Goal: Communication & Community: Answer question/provide support

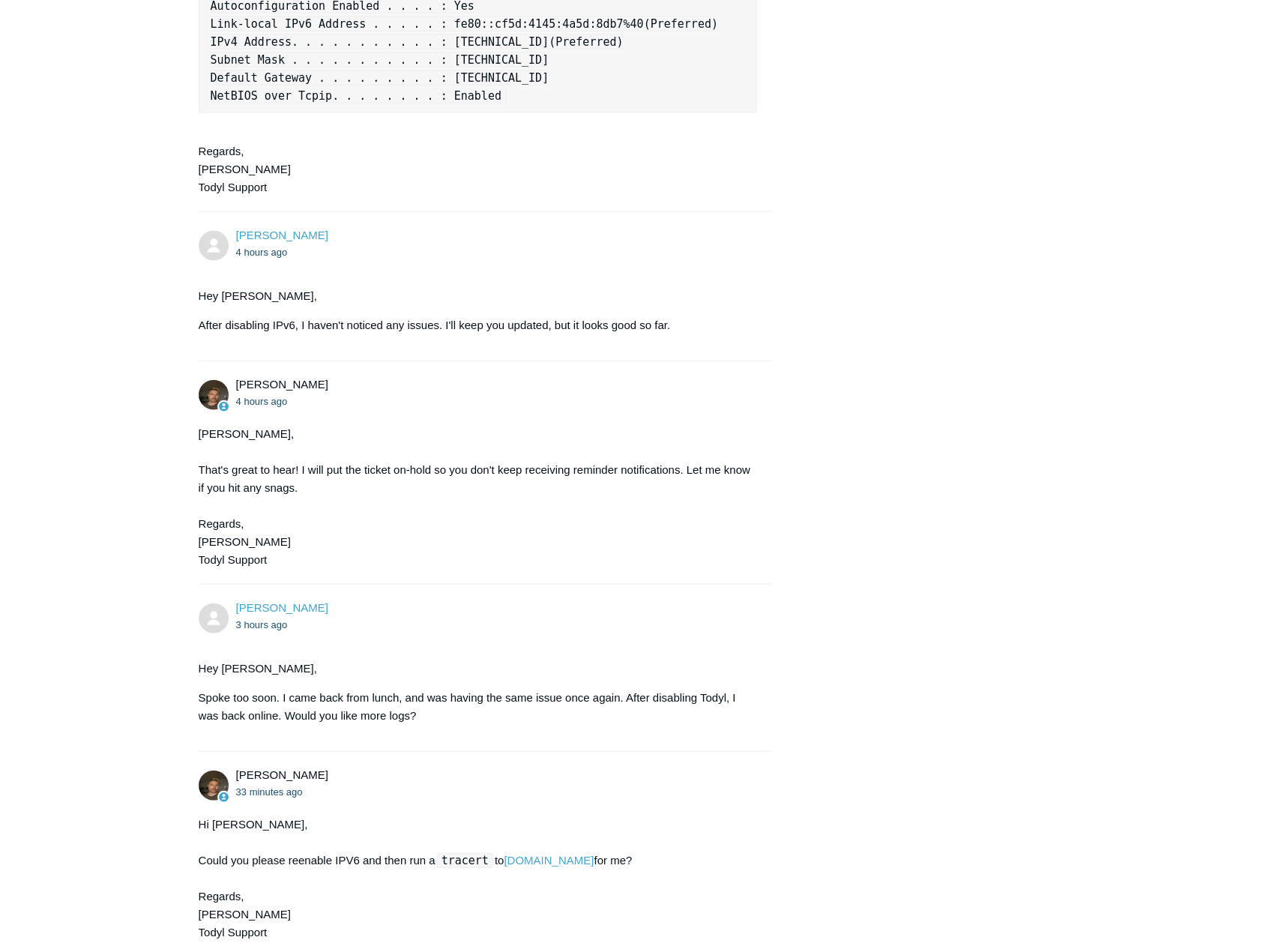
scroll to position [2289, 0]
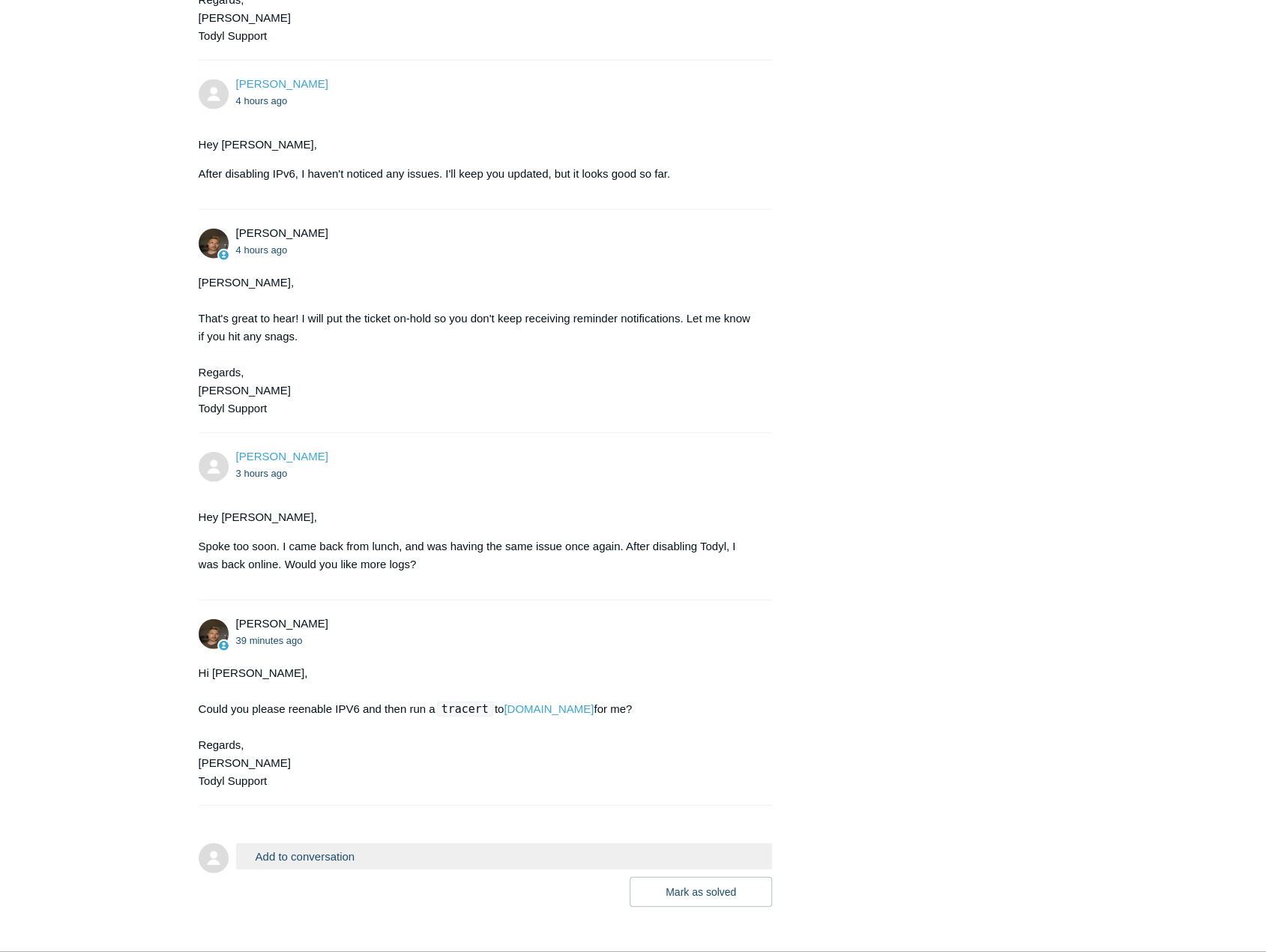
scroll to position [2289, 0]
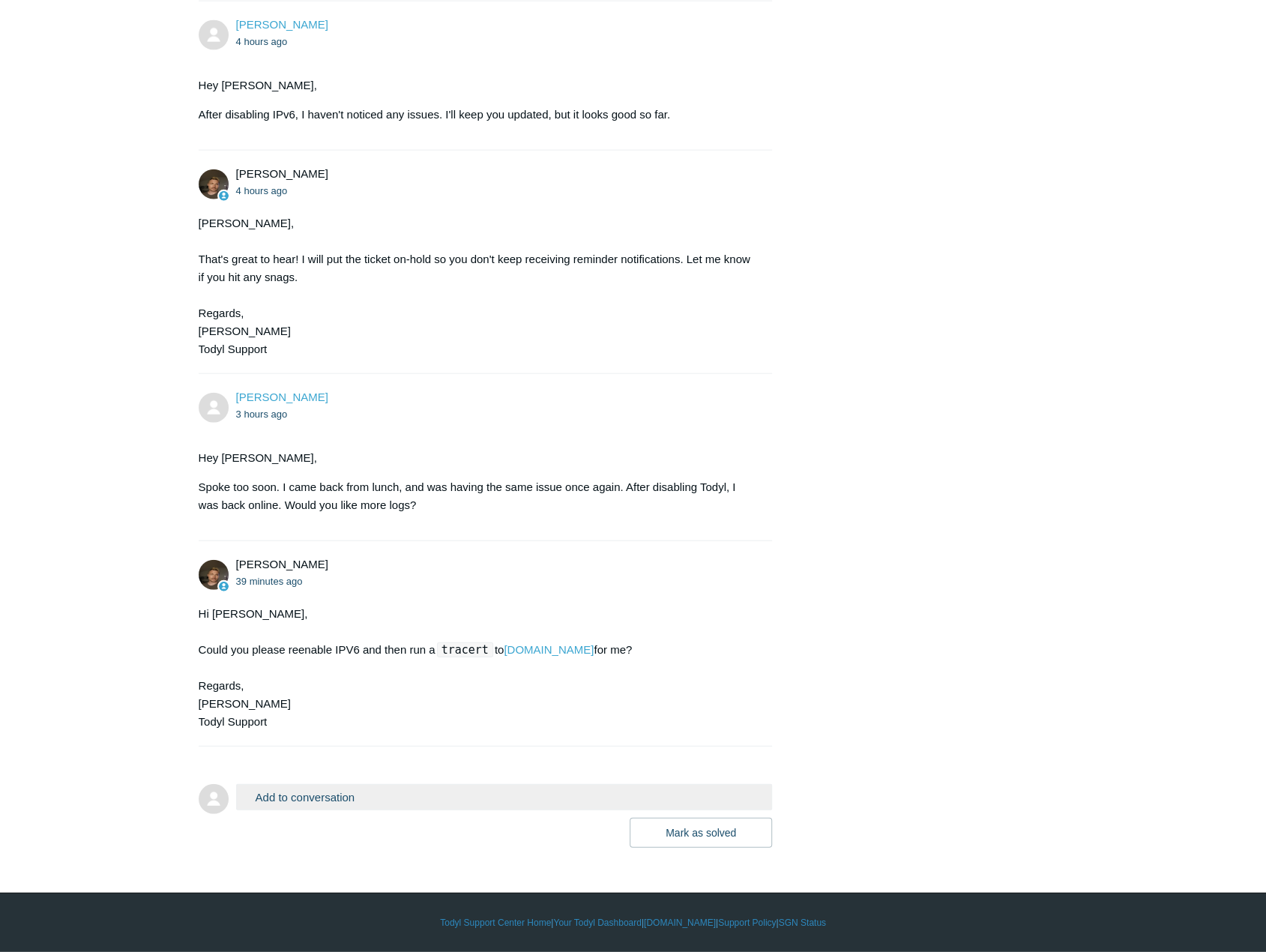
click at [341, 799] on button "Add to conversation" at bounding box center [504, 798] width 536 height 26
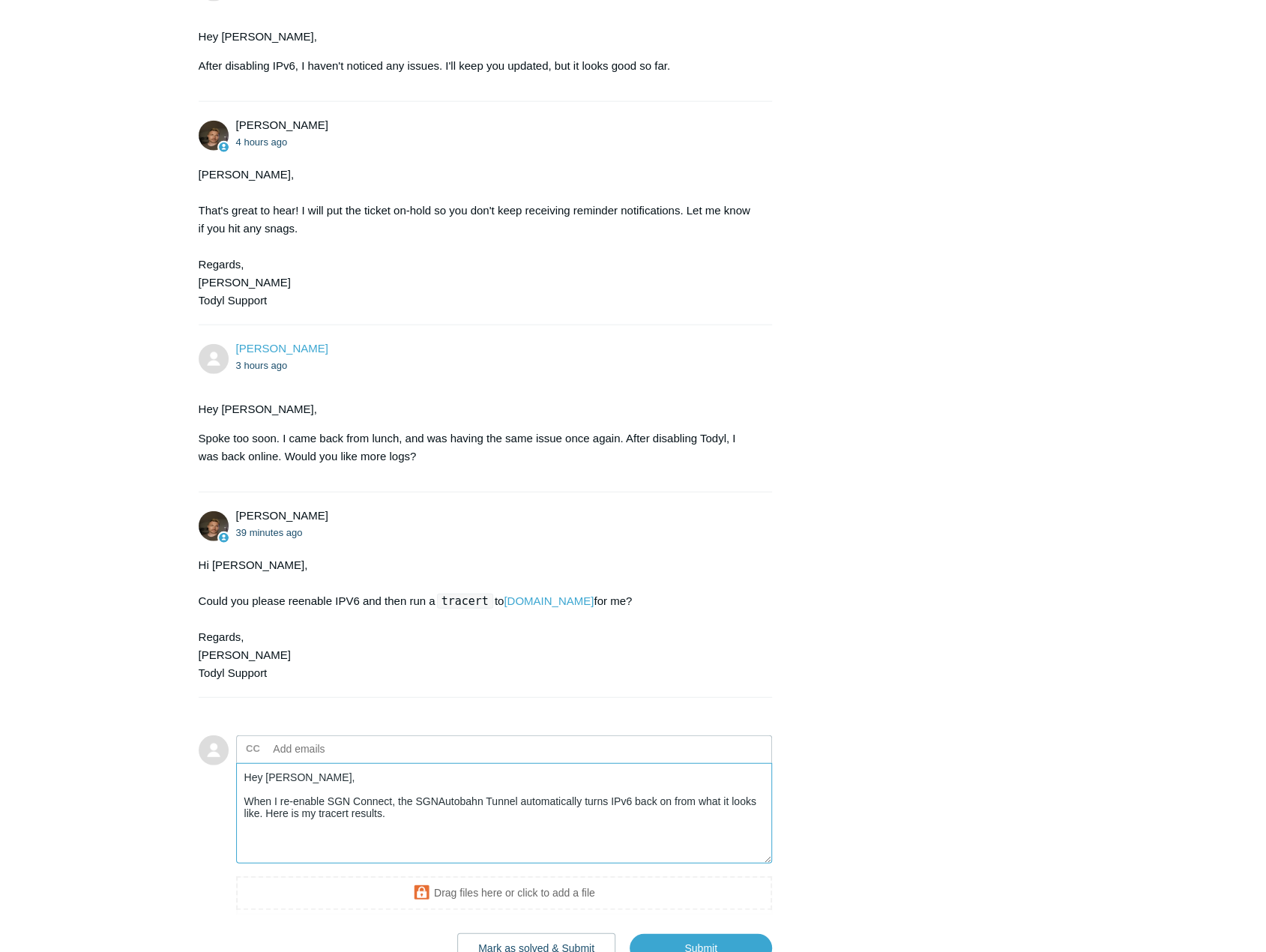
paste textarea "Tracing route to google.com [142.250.115.139] over a maximum of 30 hops: 1 <1 m…"
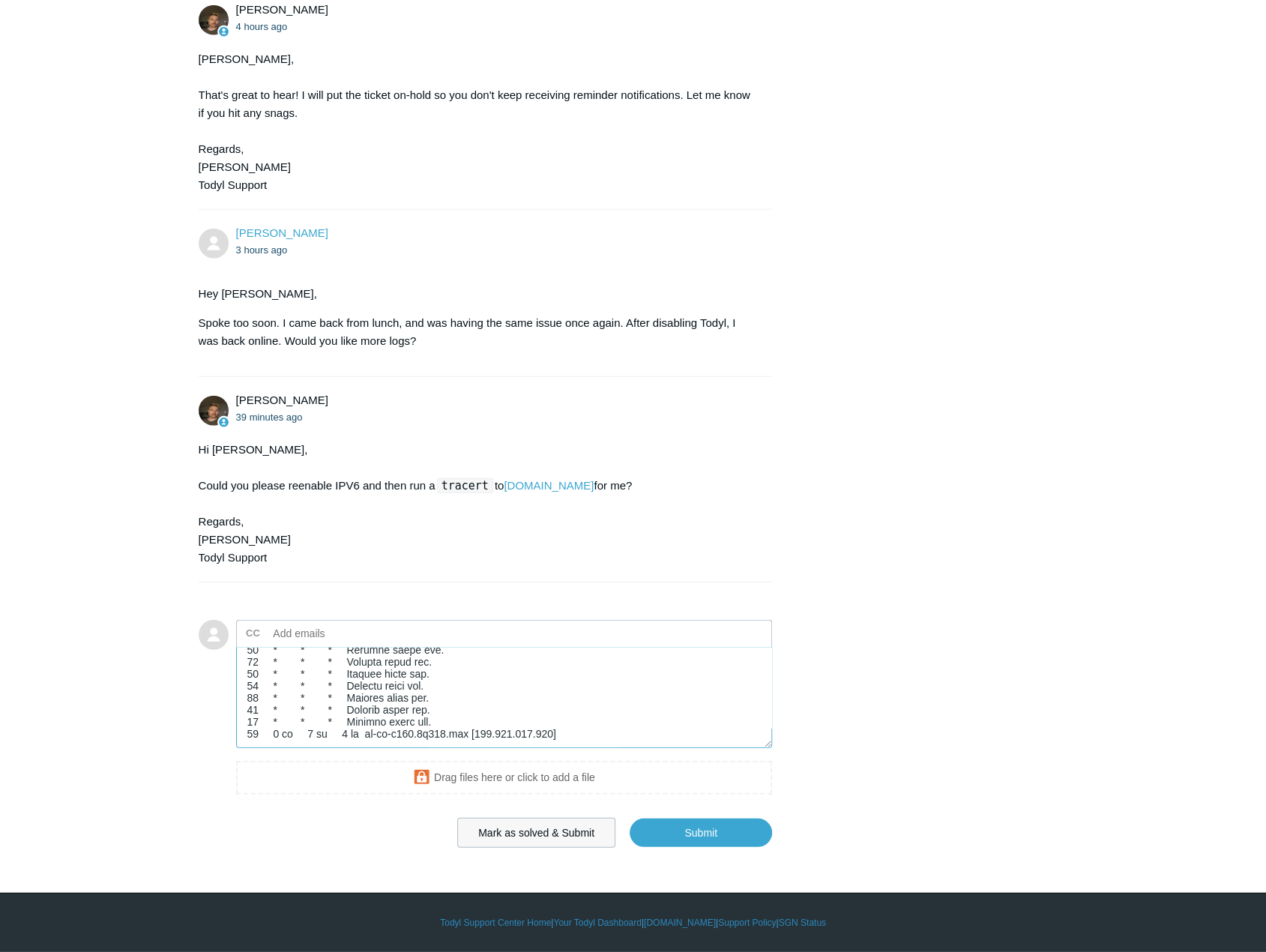
scroll to position [2454, 0]
type textarea "Hey Andy, When I re-enable SGN Connect, the SGNAutobahn Tunnel automatically tu…"
click at [696, 835] on input "Submit" at bounding box center [701, 834] width 143 height 30
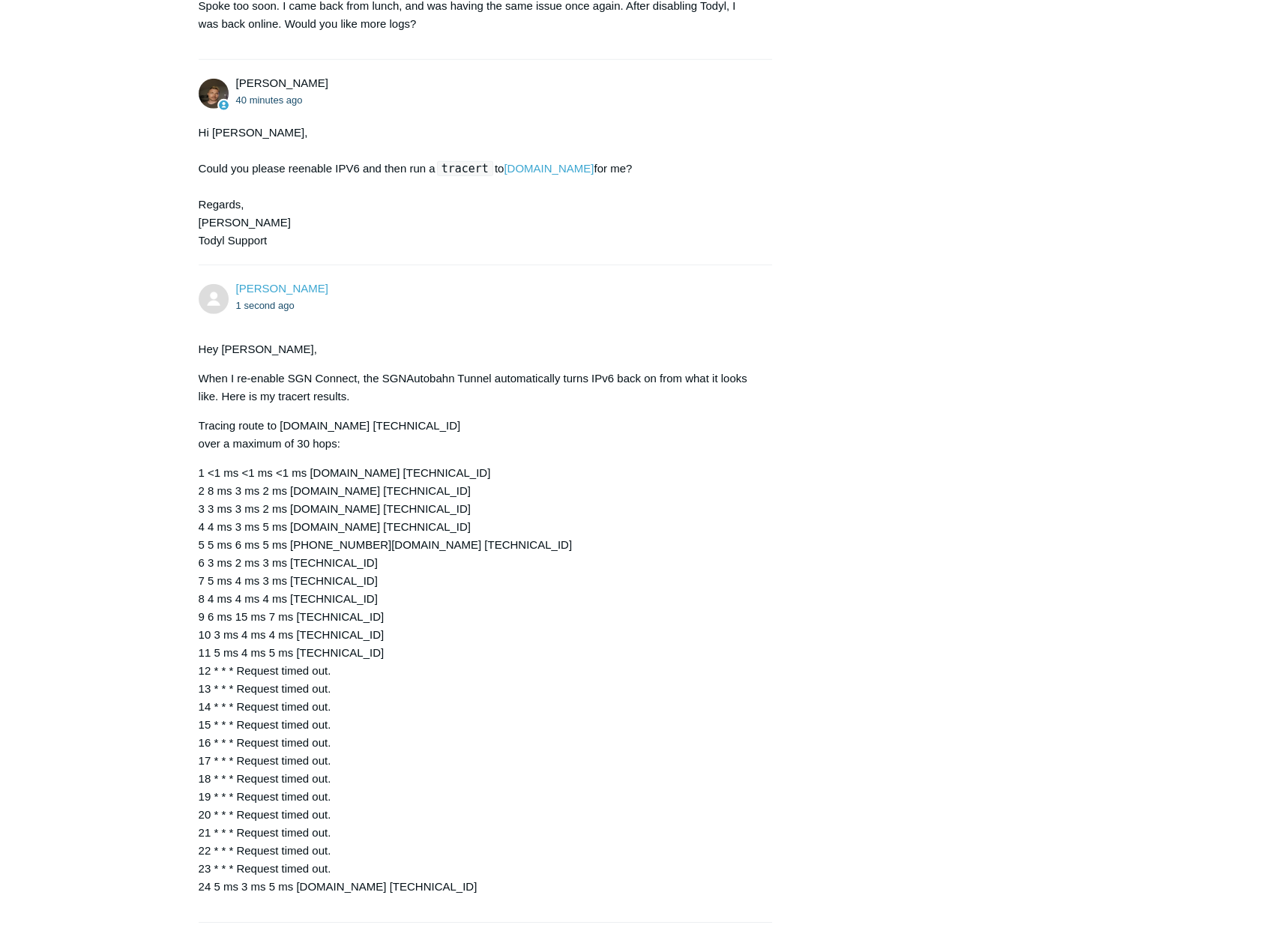
scroll to position [2947, 0]
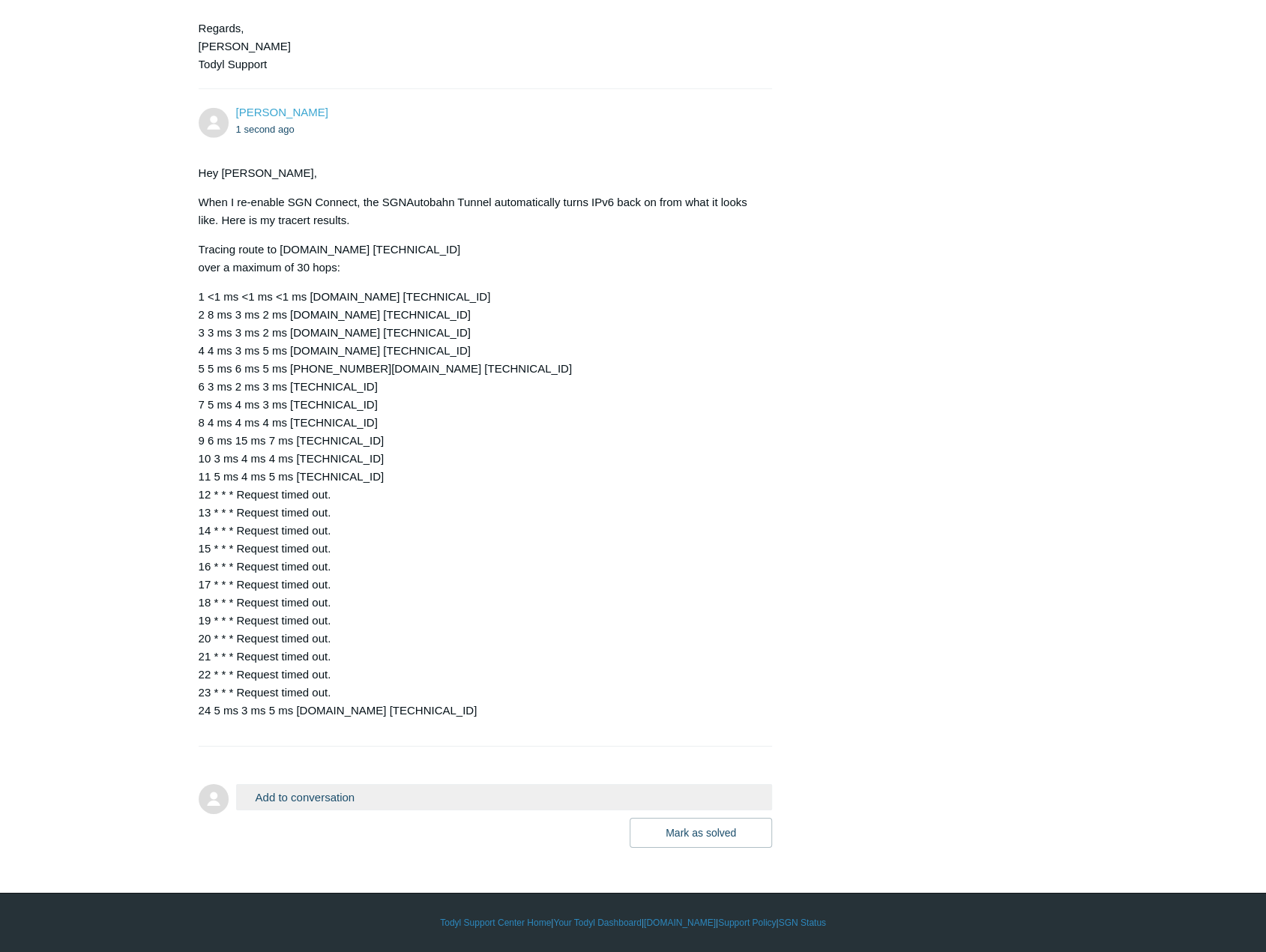
click at [713, 599] on p "1 <1 ms <1 ms <1 ms Sonicwall.ad.techvera.com [10.0.100.1] 2 8 ms 3 ms 2 ms 47-…" at bounding box center [478, 503] width 559 height 432
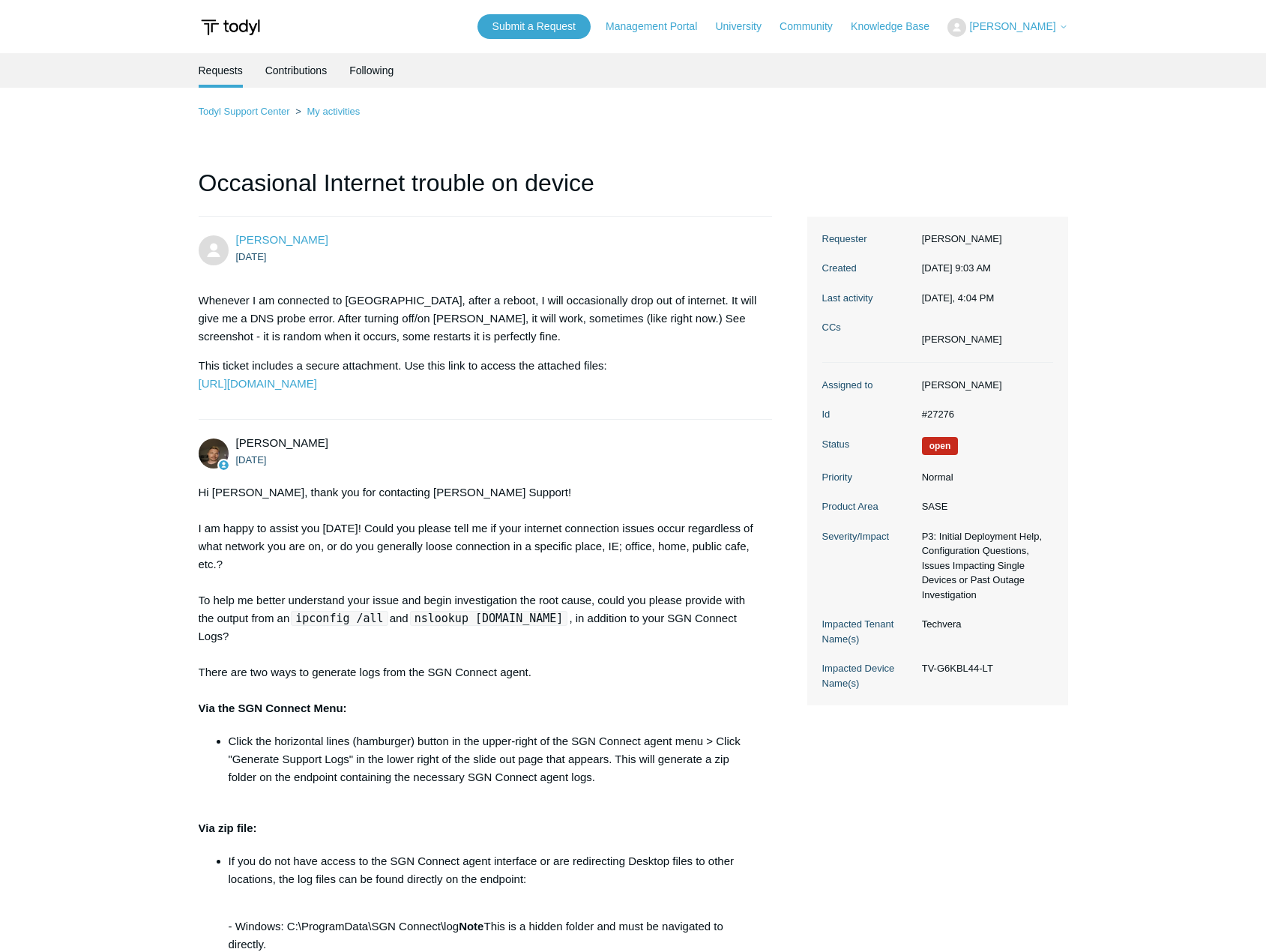
scroll to position [2908, 0]
